Goal: Information Seeking & Learning: Learn about a topic

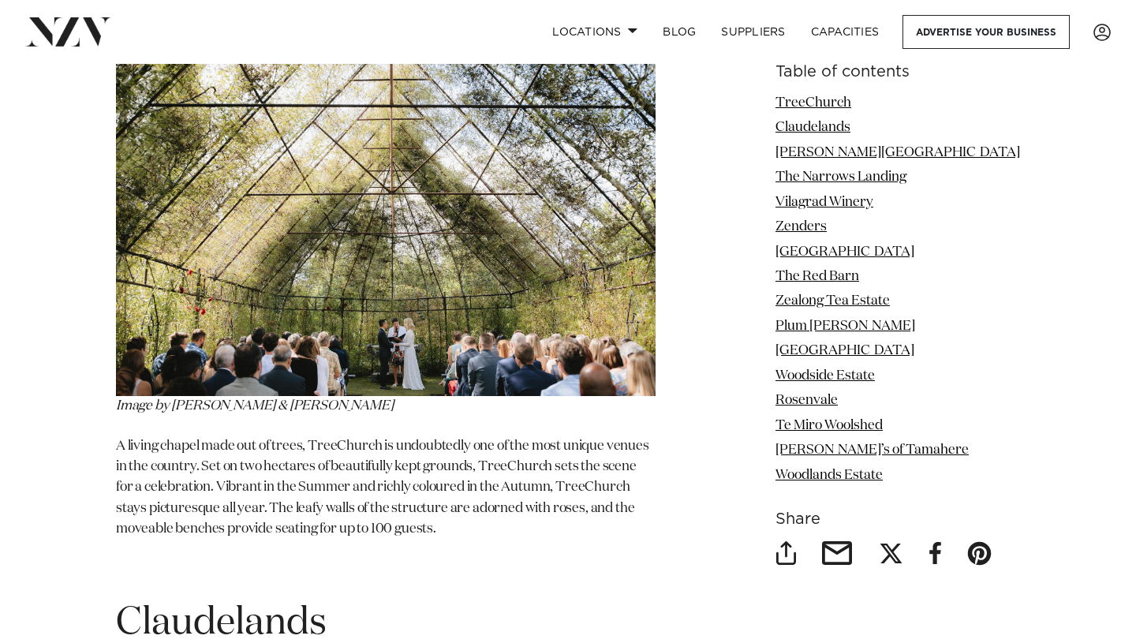
scroll to position [2207, 0]
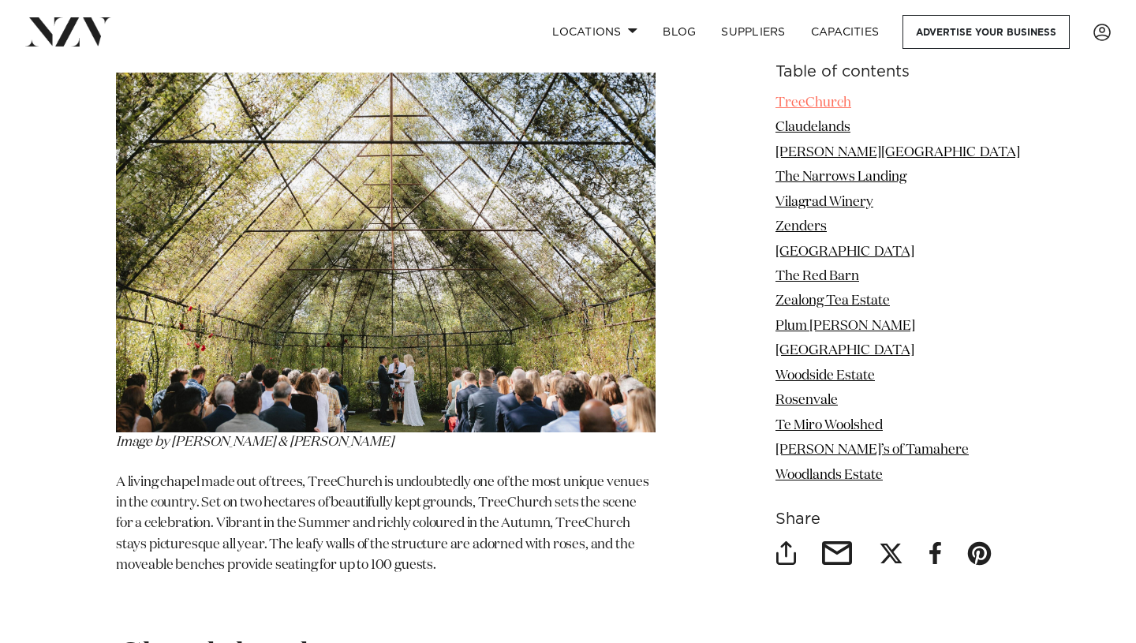
click at [823, 101] on link "TreeChurch" at bounding box center [813, 102] width 76 height 13
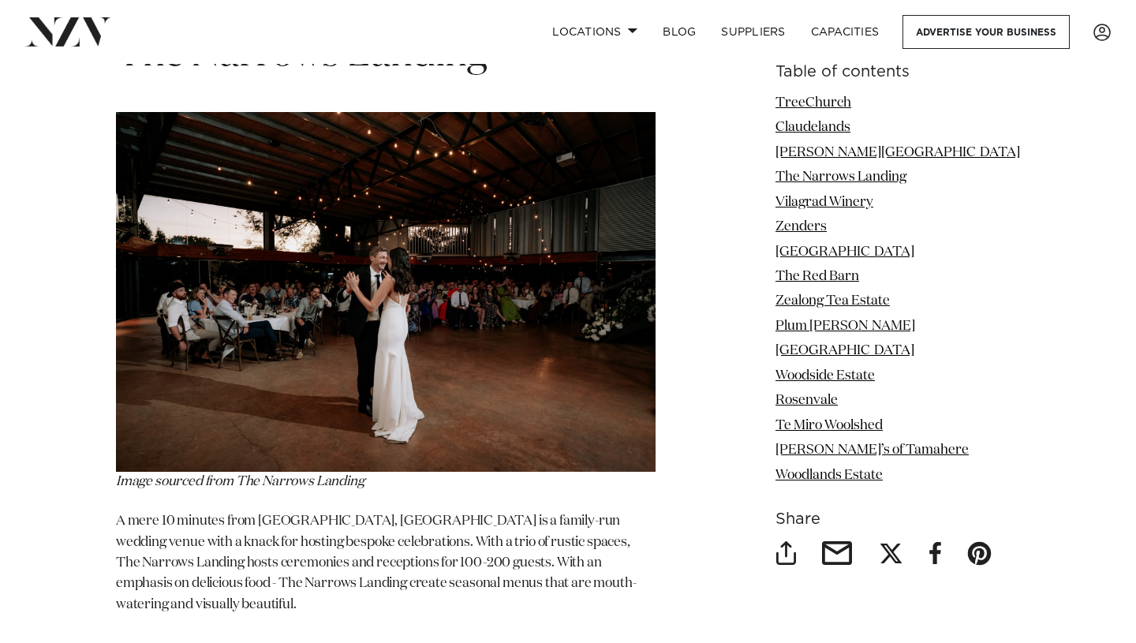
scroll to position [4180, 0]
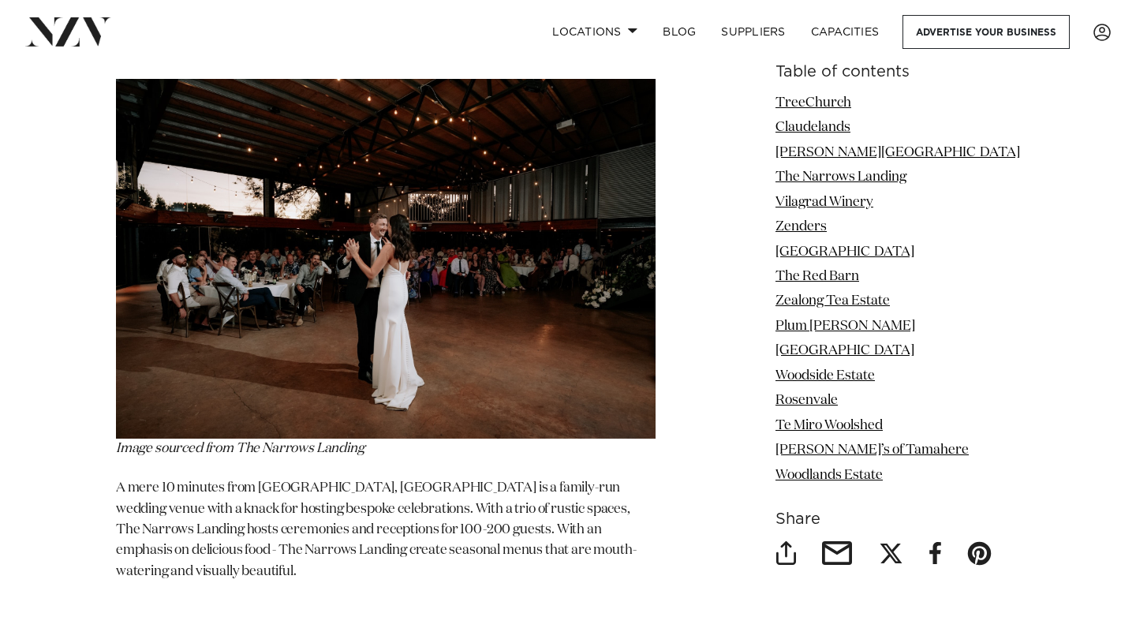
click at [543, 300] on img at bounding box center [385, 259] width 539 height 360
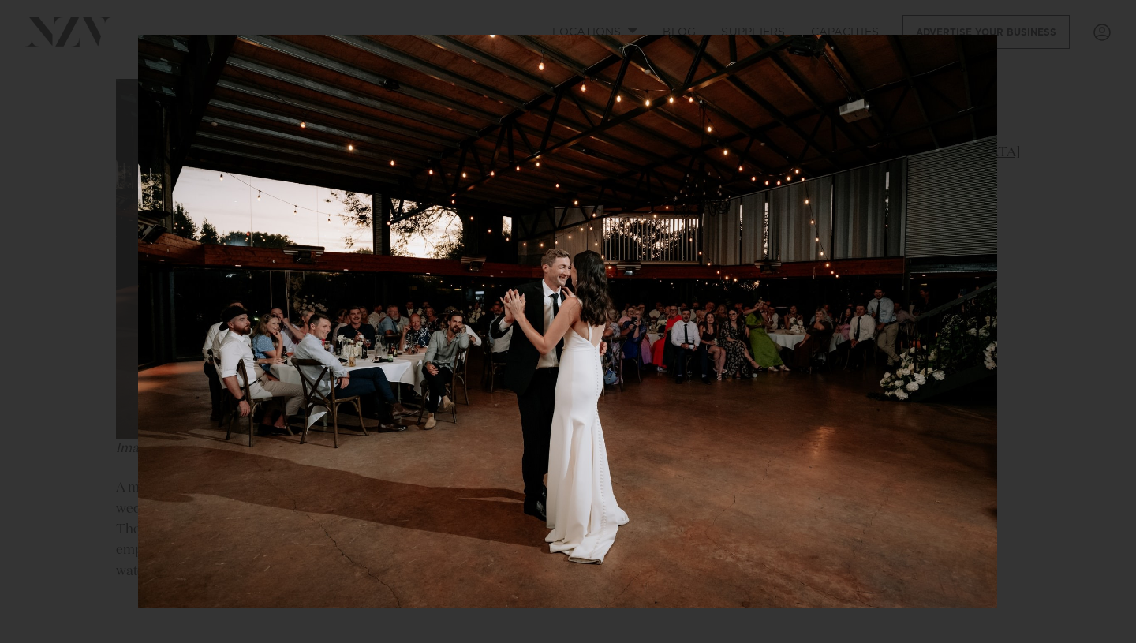
click at [1060, 366] on div at bounding box center [568, 321] width 1136 height 643
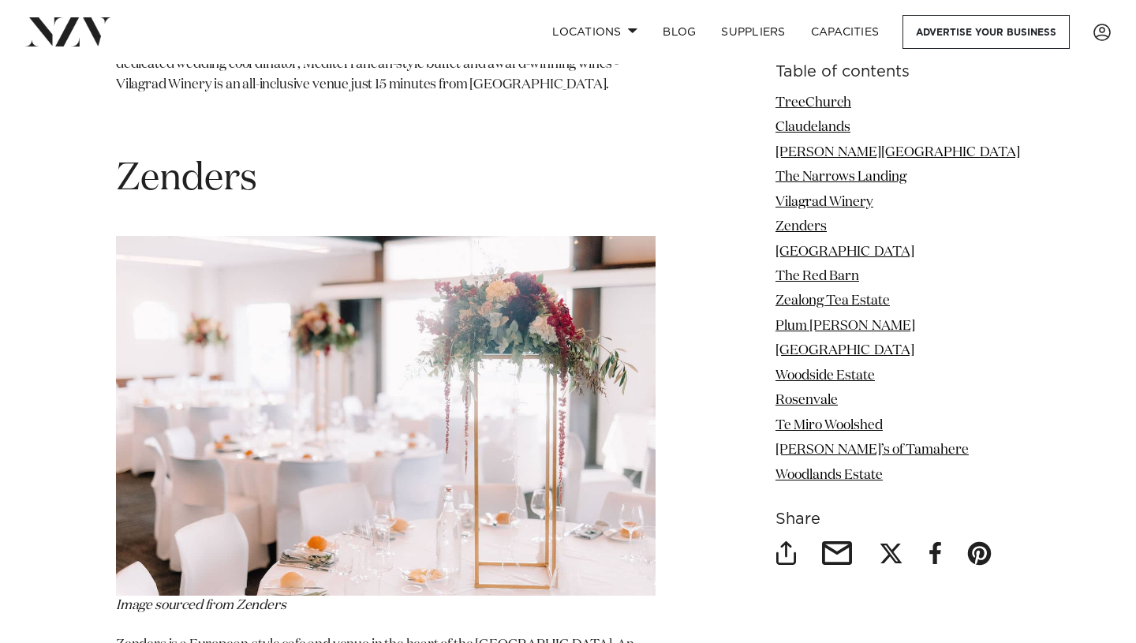
scroll to position [5310, 0]
click at [827, 226] on link "Zenders" at bounding box center [800, 226] width 51 height 13
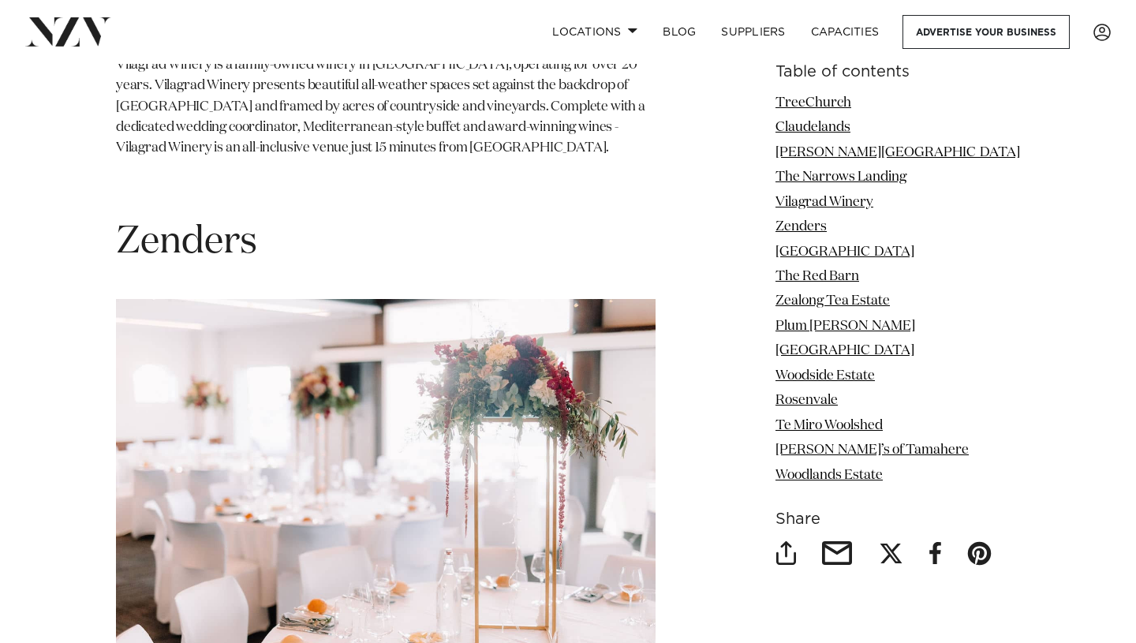
scroll to position [5234, 0]
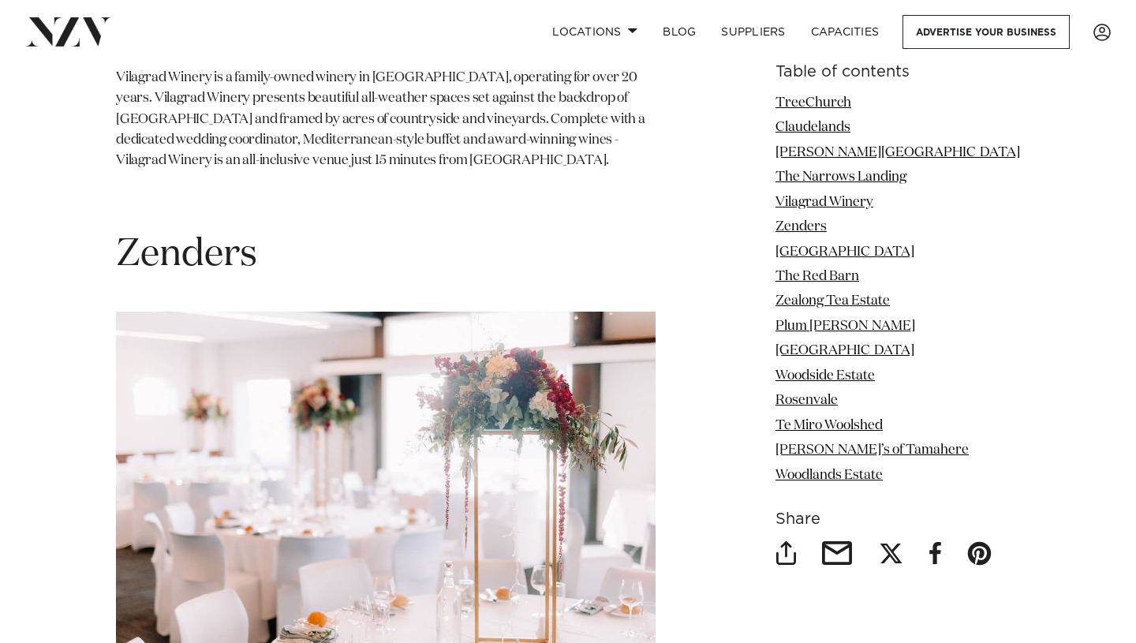
click at [215, 230] on h1 "Zenders" at bounding box center [385, 255] width 539 height 50
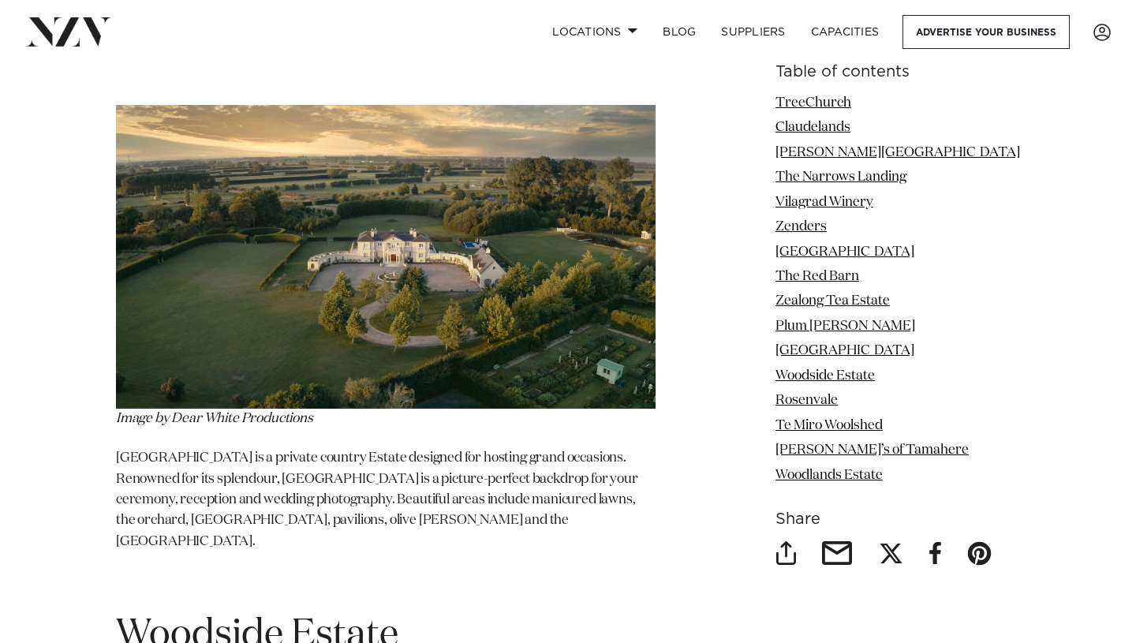
scroll to position [8546, 0]
